Goal: Information Seeking & Learning: Learn about a topic

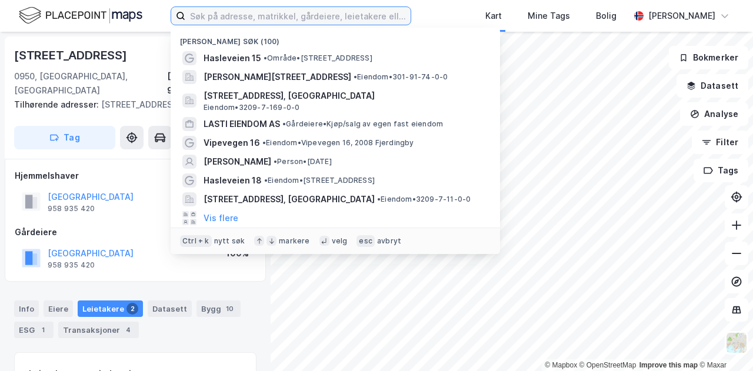
click at [216, 16] on input at bounding box center [297, 16] width 225 height 18
paste input "Munchs gate 5B"
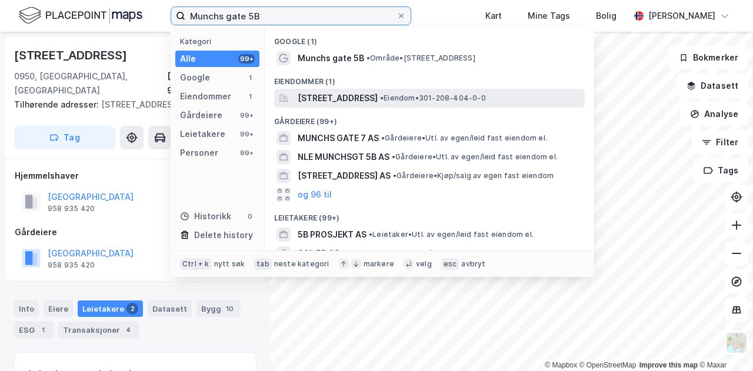
type input "Munchs gate 5B"
click at [368, 96] on span "[STREET_ADDRESS]" at bounding box center [338, 98] width 80 height 14
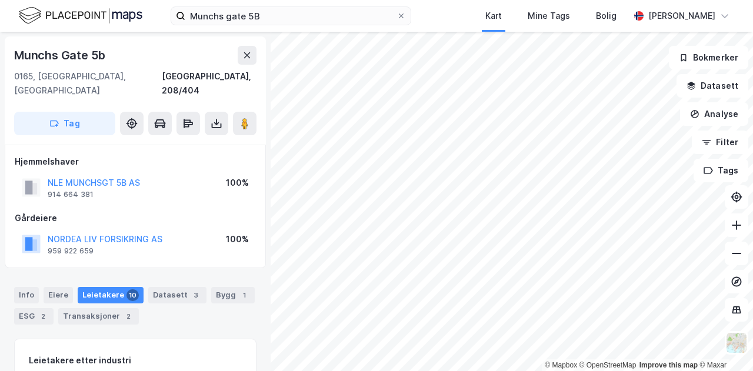
click at [100, 287] on div "Leietakere 10" at bounding box center [111, 295] width 66 height 16
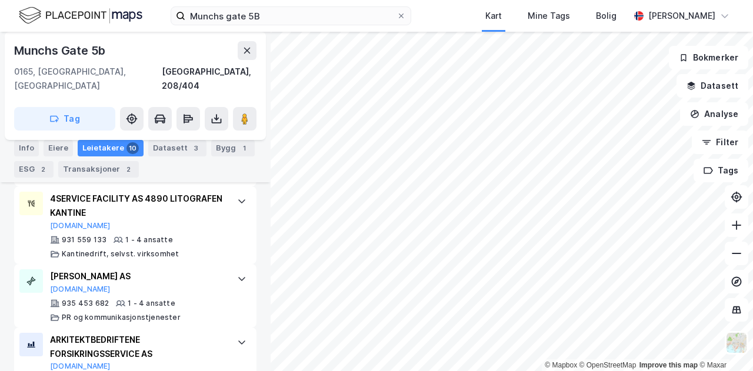
scroll to position [836, 0]
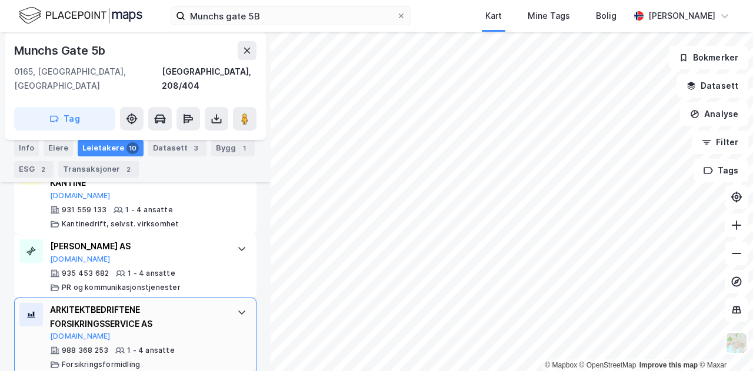
click at [193, 303] on div "ARKITEKTBEDRIFTENE FORSIKRINGSSERVICE AS" at bounding box center [137, 317] width 175 height 28
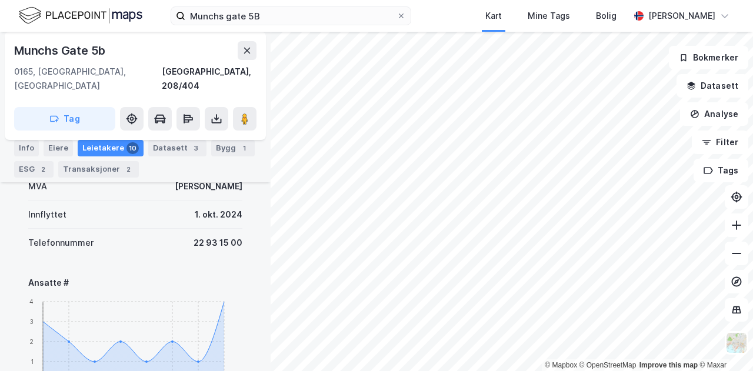
scroll to position [1104, 0]
